Goal: Find contact information: Find contact information

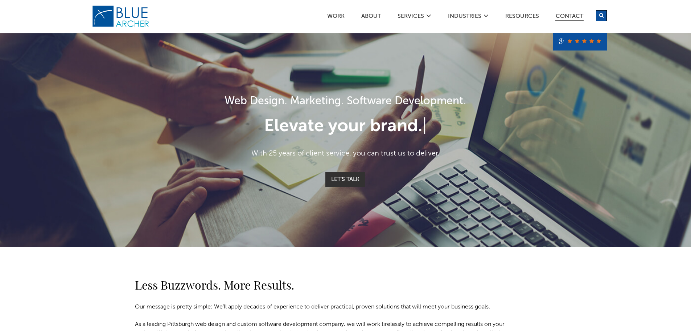
click at [569, 15] on link "Contact" at bounding box center [569, 17] width 28 height 8
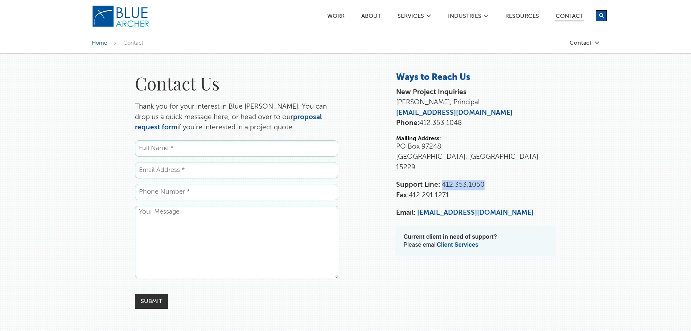
drag, startPoint x: 443, startPoint y: 173, endPoint x: 484, endPoint y: 172, distance: 41.0
click at [484, 180] on p "Support Line: [PHONE_NUMBER] Fax: [PHONE_NUMBER]" at bounding box center [476, 190] width 160 height 21
copy span "412.353.1050"
